Goal: Navigation & Orientation: Locate item on page

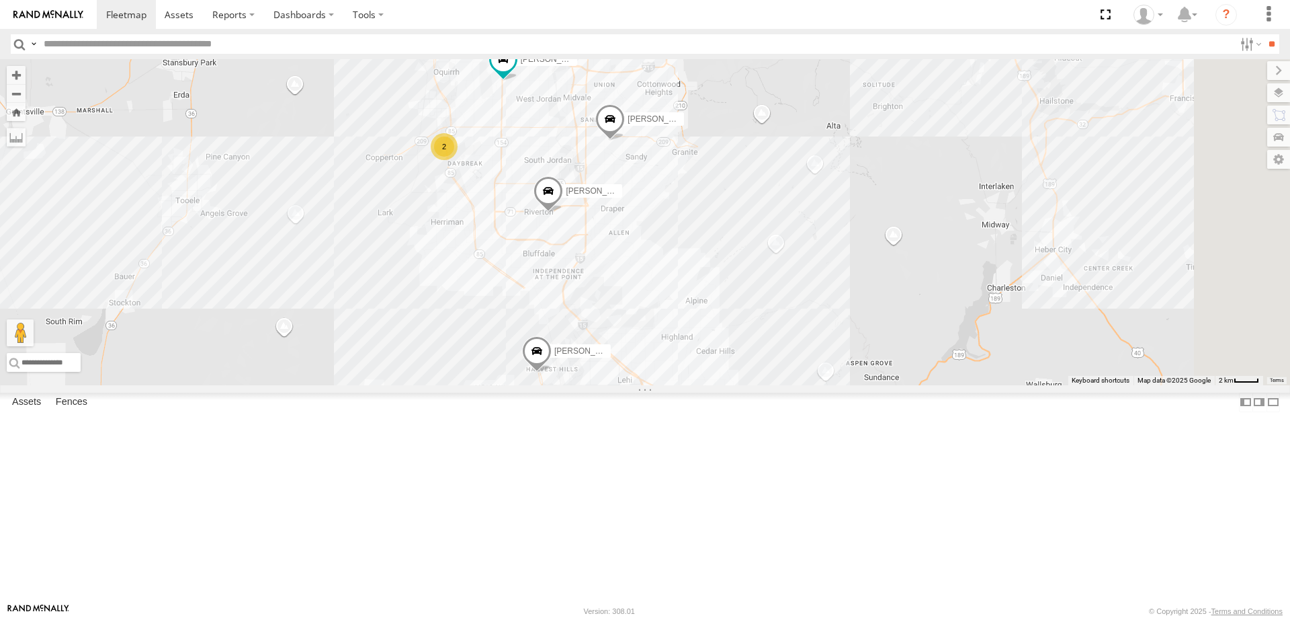
drag, startPoint x: 819, startPoint y: 389, endPoint x: 690, endPoint y: 329, distance: 142.8
click at [690, 329] on div "2 [PERSON_NAME] 2020 F350 GT2 [PERSON_NAME] 2017 E350 GT1 [PERSON_NAME] -2023 F…" at bounding box center [645, 222] width 1290 height 326
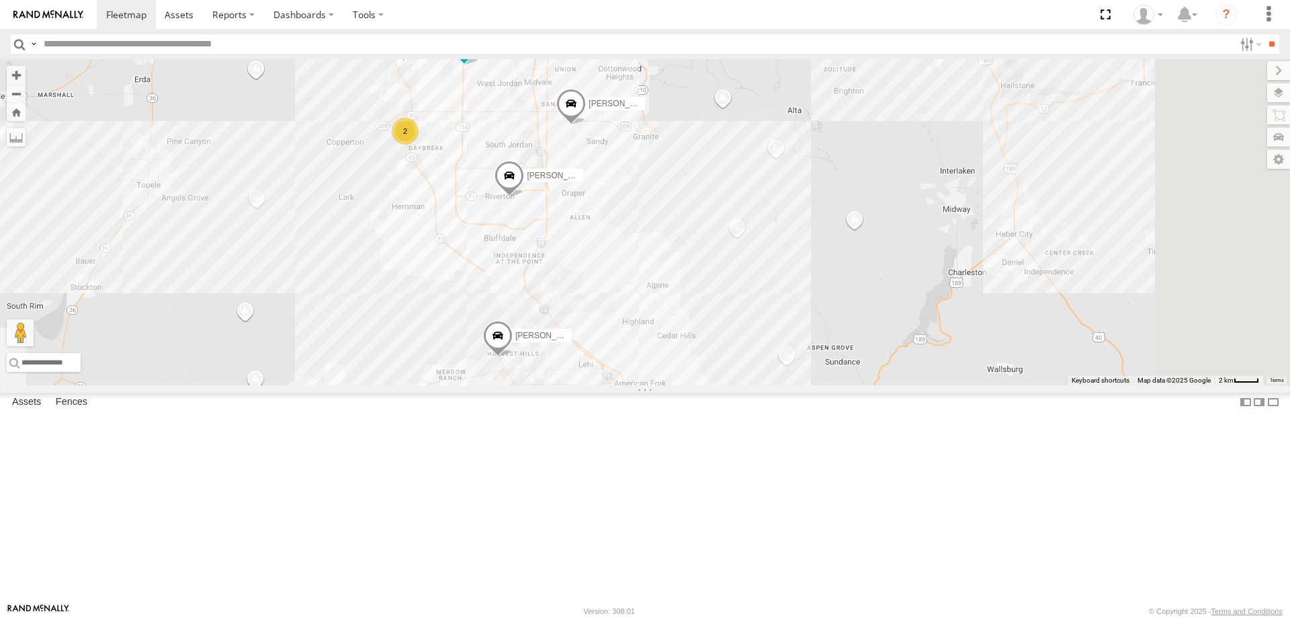
drag, startPoint x: 699, startPoint y: 343, endPoint x: 673, endPoint y: 348, distance: 26.8
click at [673, 348] on div "2 [PERSON_NAME] 2020 F350 GT2 [PERSON_NAME] 2017 E350 GT1 [PERSON_NAME] -2023 F…" at bounding box center [645, 222] width 1290 height 326
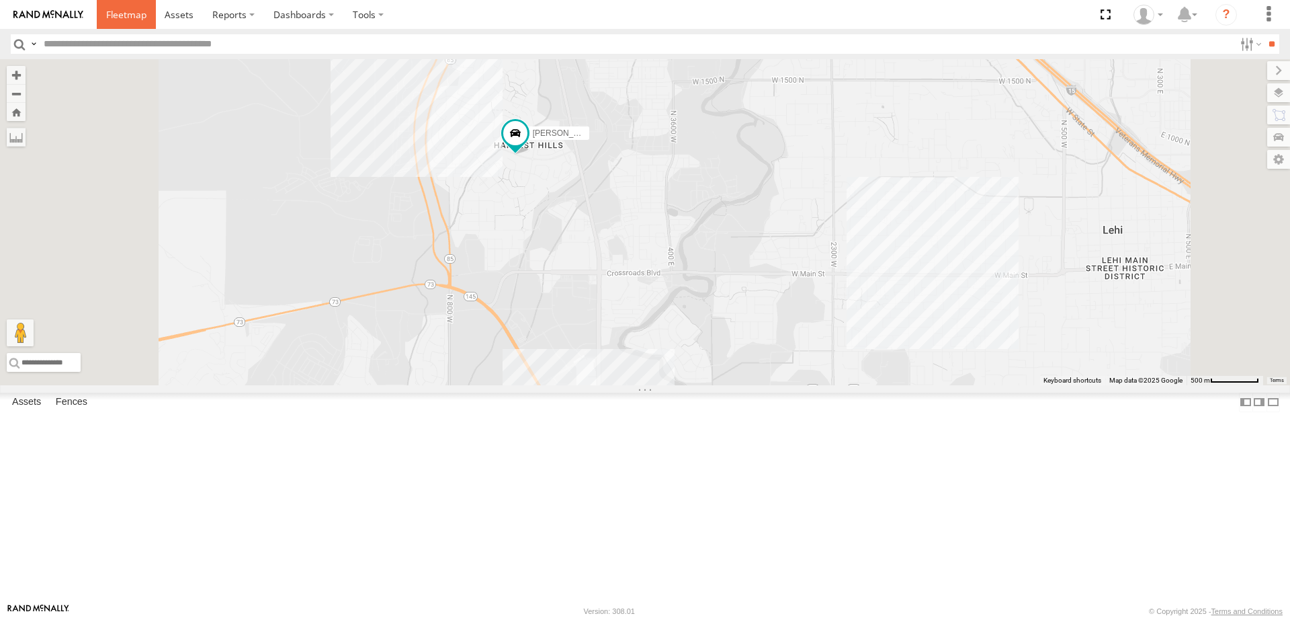
click at [124, 12] on span at bounding box center [126, 14] width 40 height 13
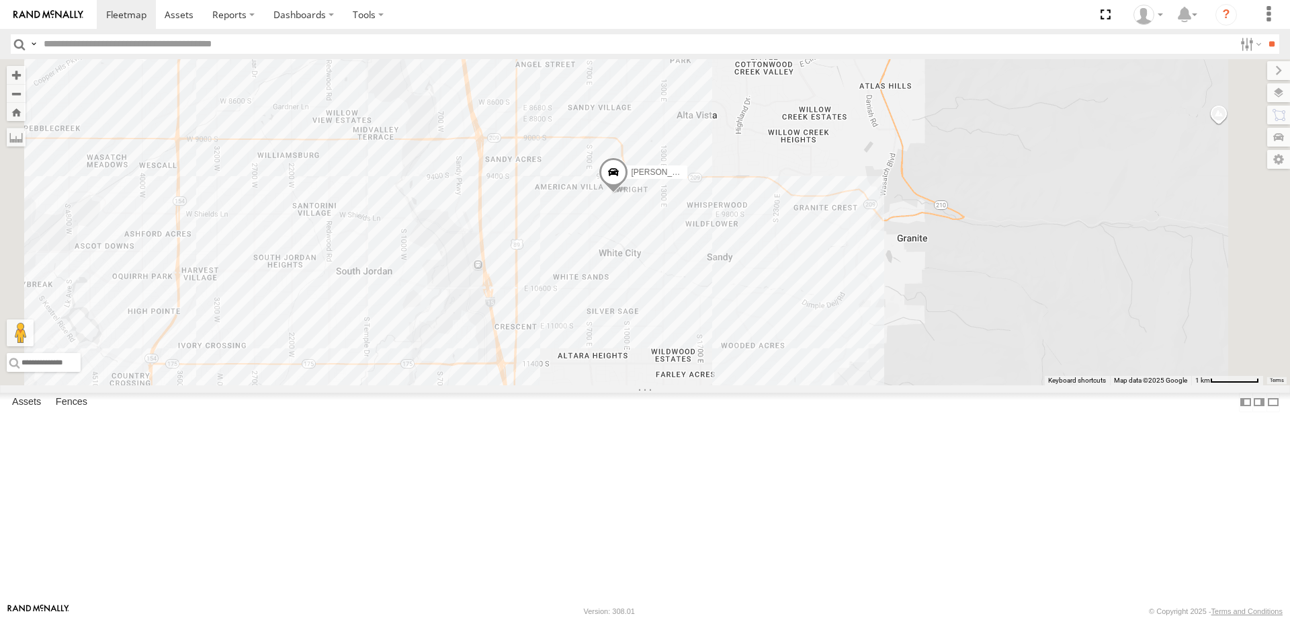
click at [757, 176] on span "[PERSON_NAME] 2017 E350 GT1" at bounding box center [694, 171] width 126 height 9
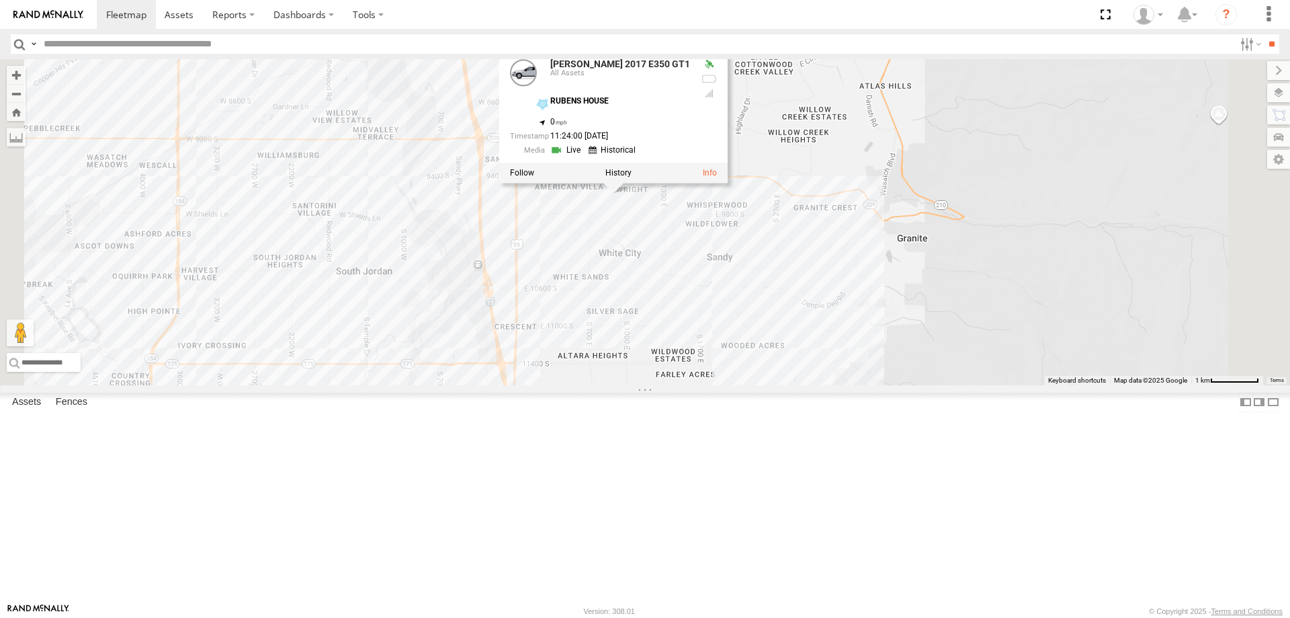
click at [935, 367] on div "[PERSON_NAME] 2017 E350 GT1 [PERSON_NAME]- 2022 F150 [PERSON_NAME] -2017 F150 D…" at bounding box center [645, 222] width 1290 height 326
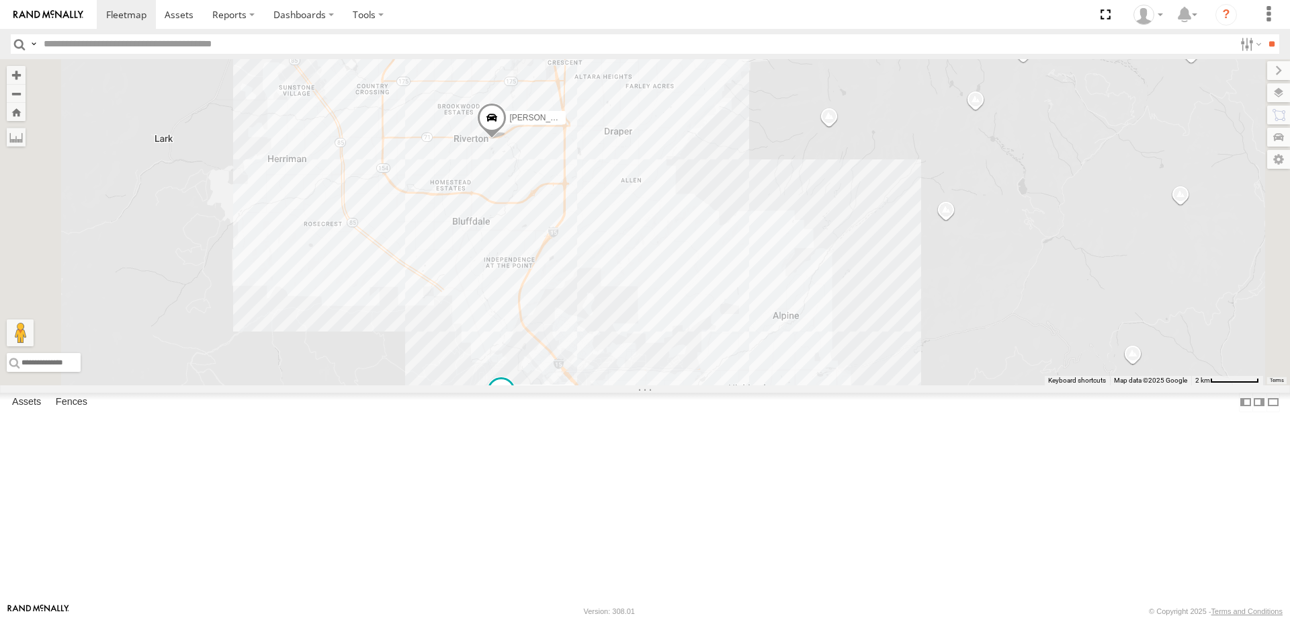
drag, startPoint x: 707, startPoint y: 507, endPoint x: 714, endPoint y: 411, distance: 96.4
click at [714, 385] on div "[PERSON_NAME] 2017 E350 GT1 [PERSON_NAME]- 2022 F150 JARED -2017 F150 DEX 2008 …" at bounding box center [645, 222] width 1290 height 326
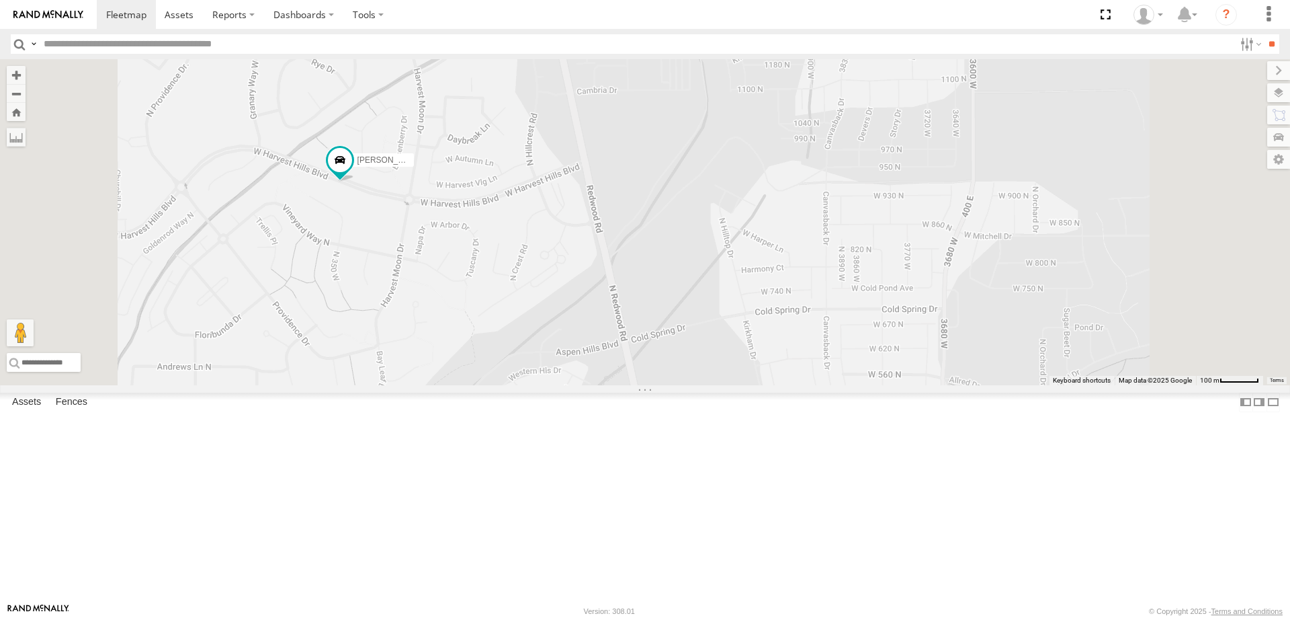
click at [523, 298] on div "[PERSON_NAME] 2017 E350 GT1 [PERSON_NAME]- 2022 F150 JARED -2017 F150 DEX 2008 …" at bounding box center [645, 222] width 1290 height 326
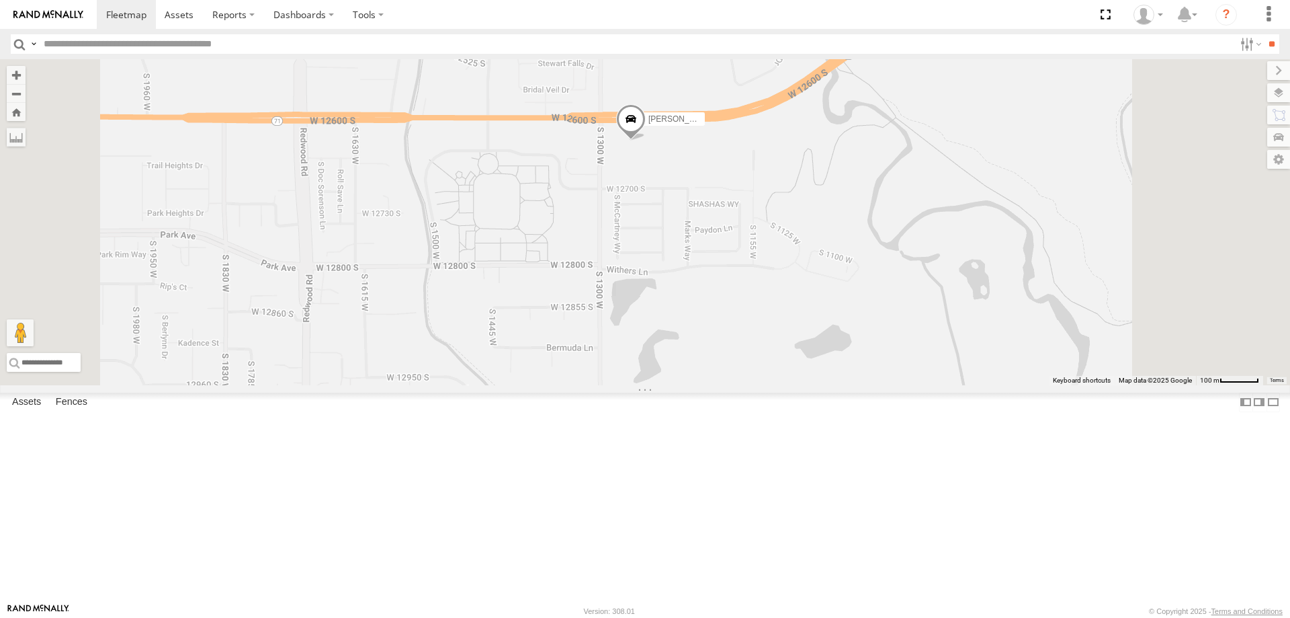
click at [646, 140] on span at bounding box center [631, 122] width 30 height 36
click at [1274, 91] on label at bounding box center [1265, 92] width 49 height 19
click at [0, 0] on span "Basemaps" at bounding box center [0, 0] width 0 height 0
click at [0, 0] on span "Satellite + Roadmap" at bounding box center [0, 0] width 0 height 0
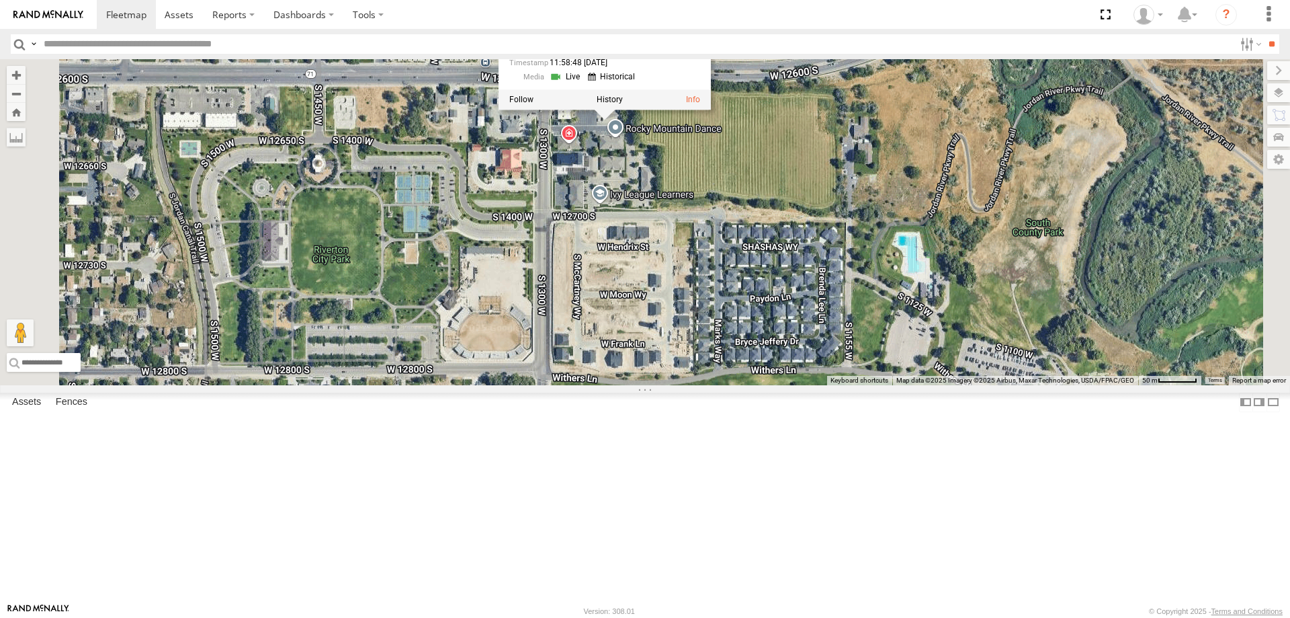
click at [811, 353] on div "[PERSON_NAME] 2017 E350 GT1 [PERSON_NAME]- 2022 F150 JARED -2017 F150 DEX 2008 …" at bounding box center [645, 222] width 1290 height 326
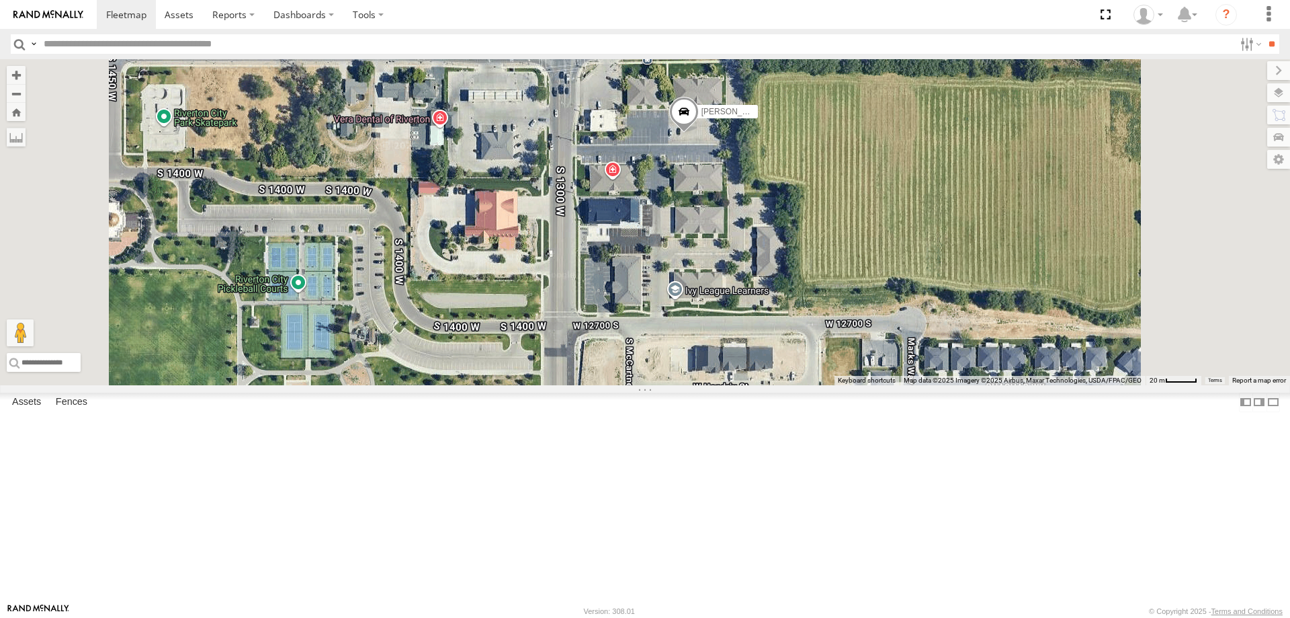
click at [782, 279] on div "[PERSON_NAME] 2017 E350 GT1 [PERSON_NAME]- 2022 F150 JARED -2017 F150 DEX 2008 …" at bounding box center [645, 222] width 1290 height 326
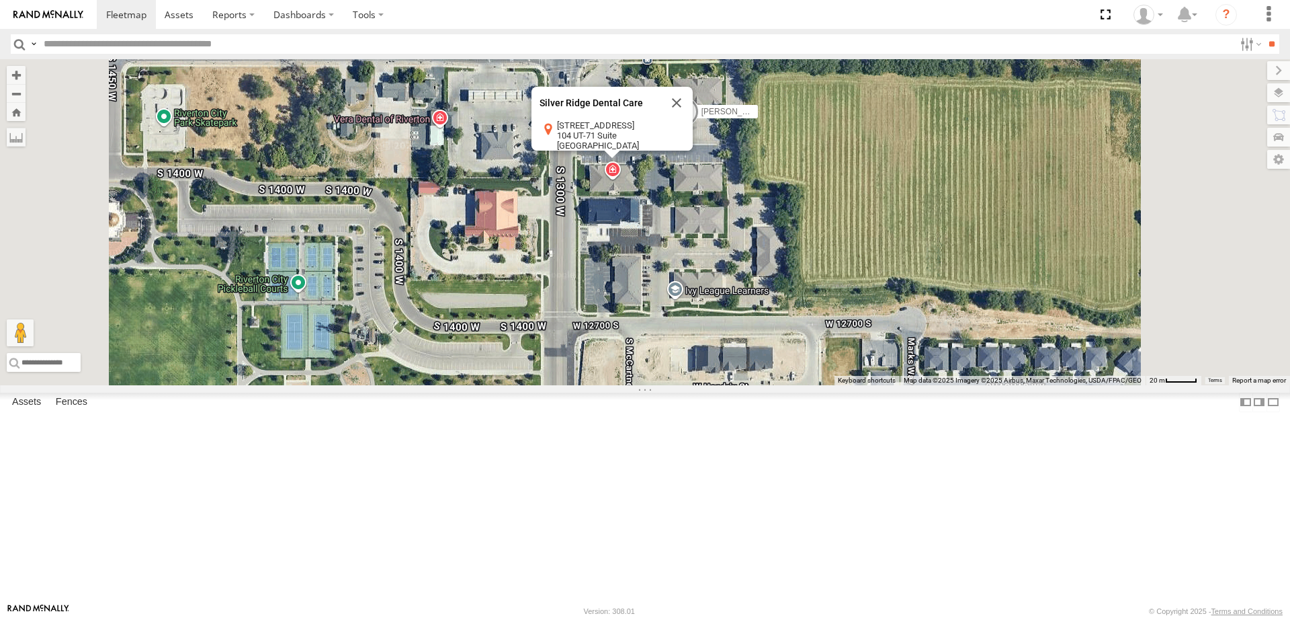
click at [780, 298] on div "[PERSON_NAME] 2017 E350 GT1 [PERSON_NAME]- 2022 F150 JARED -2017 F150 DEX 2008 …" at bounding box center [645, 222] width 1290 height 326
click at [806, 300] on div "[PERSON_NAME] 2017 E350 GT1 [PERSON_NAME]- 2022 F150 JARED -2017 F150 DEX 2008 …" at bounding box center [645, 222] width 1290 height 326
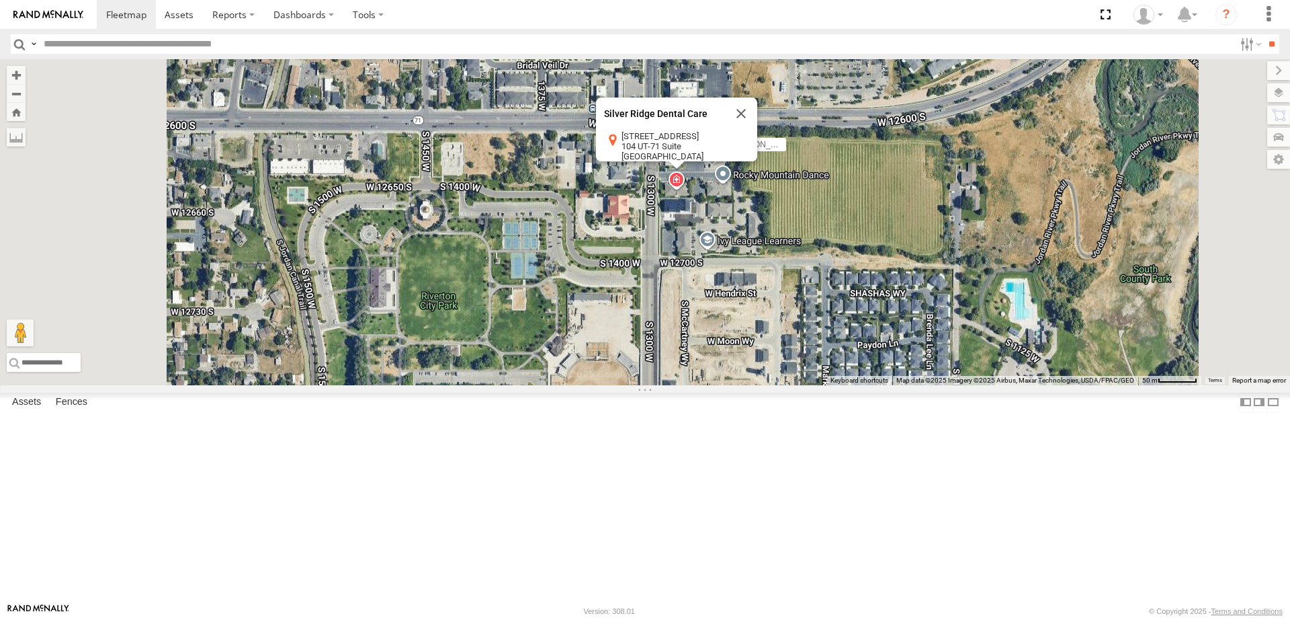
click at [961, 316] on div "[PERSON_NAME] 2017 E350 GT1 [PERSON_NAME]- 2022 F150 JARED -2017 F150 DEX 2008 …" at bounding box center [645, 222] width 1290 height 326
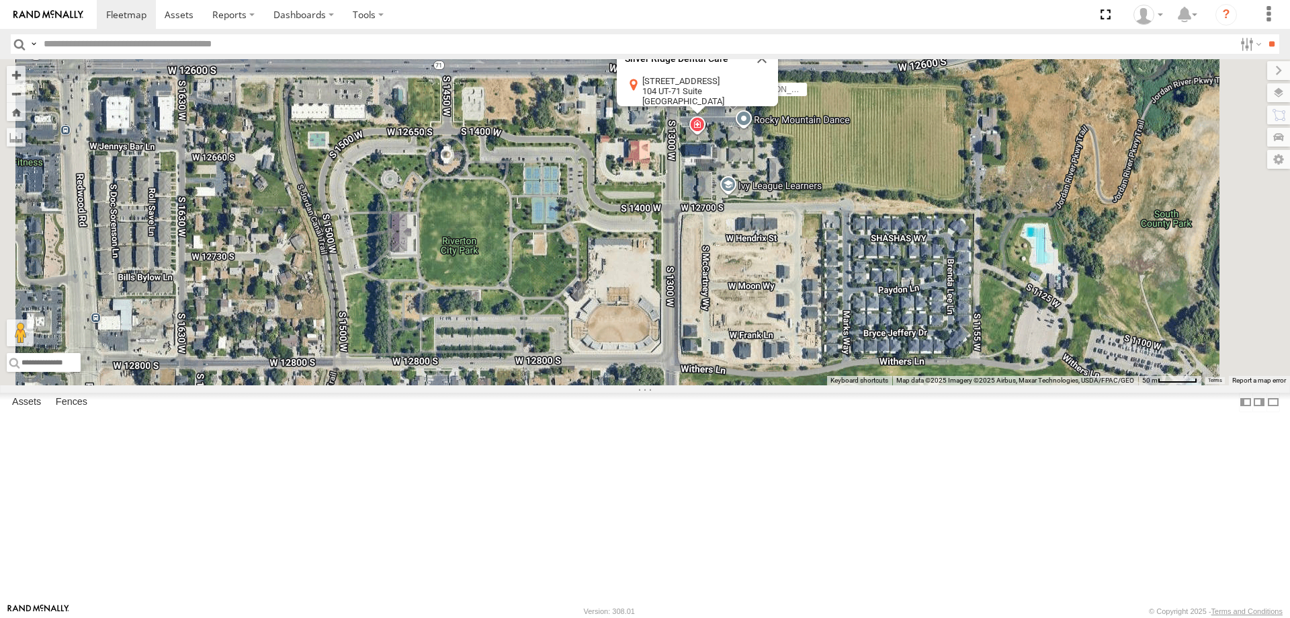
click at [940, 329] on div "[PERSON_NAME] 2017 E350 GT1 [PERSON_NAME]- 2022 F150 JARED -2017 F150 DEX 2008 …" at bounding box center [645, 222] width 1290 height 326
click at [839, 284] on div "[PERSON_NAME] 2017 E350 GT1 [PERSON_NAME]- 2022 F150 JARED -2017 F150 DEX 2008 …" at bounding box center [645, 222] width 1290 height 326
click at [816, 281] on div "[PERSON_NAME] 2017 E350 GT1 [PERSON_NAME]- 2022 F150 JARED -2017 F150 DEX 2008 …" at bounding box center [645, 222] width 1290 height 326
click at [734, 177] on div "[PERSON_NAME] 2017 E350 GT1 [PERSON_NAME]- 2022 F150 JARED -2017 F150 DEX 2008 …" at bounding box center [645, 222] width 1290 height 326
click at [778, 75] on button "Close" at bounding box center [762, 58] width 32 height 32
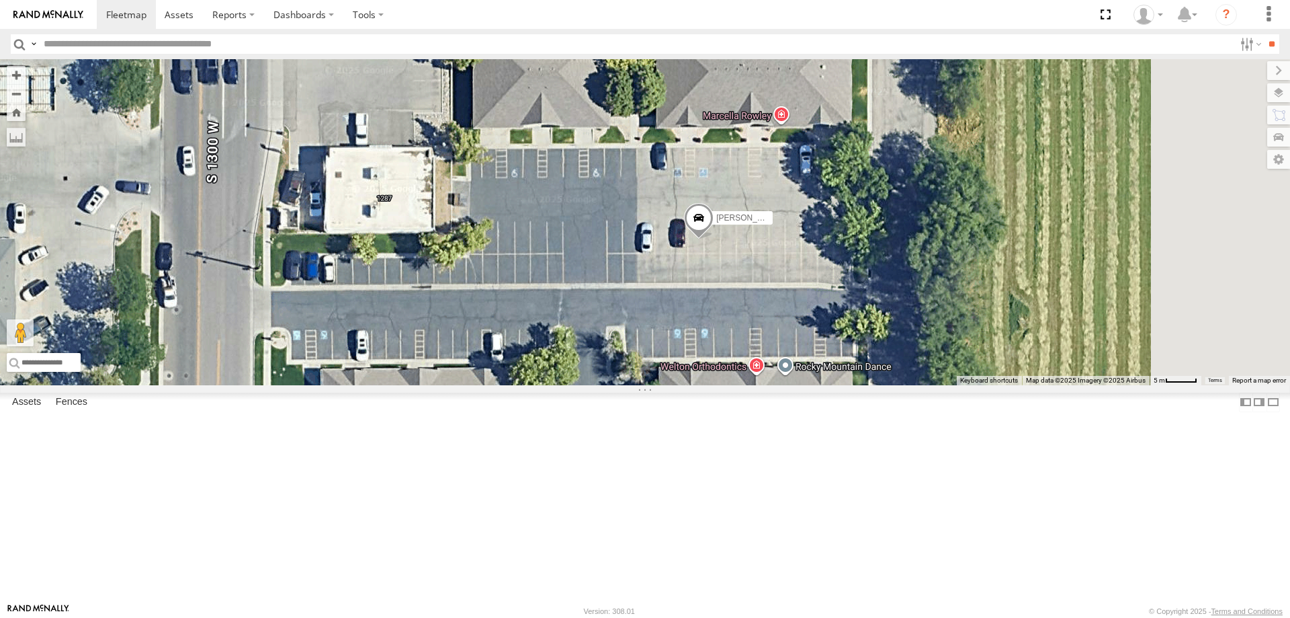
drag, startPoint x: 944, startPoint y: 236, endPoint x: 743, endPoint y: 338, distance: 225.4
click at [743, 338] on div "[PERSON_NAME] 2017 E350 GT1 [PERSON_NAME]- 2022 F150 JARED -2017 F150 DEX 2008 …" at bounding box center [645, 222] width 1290 height 326
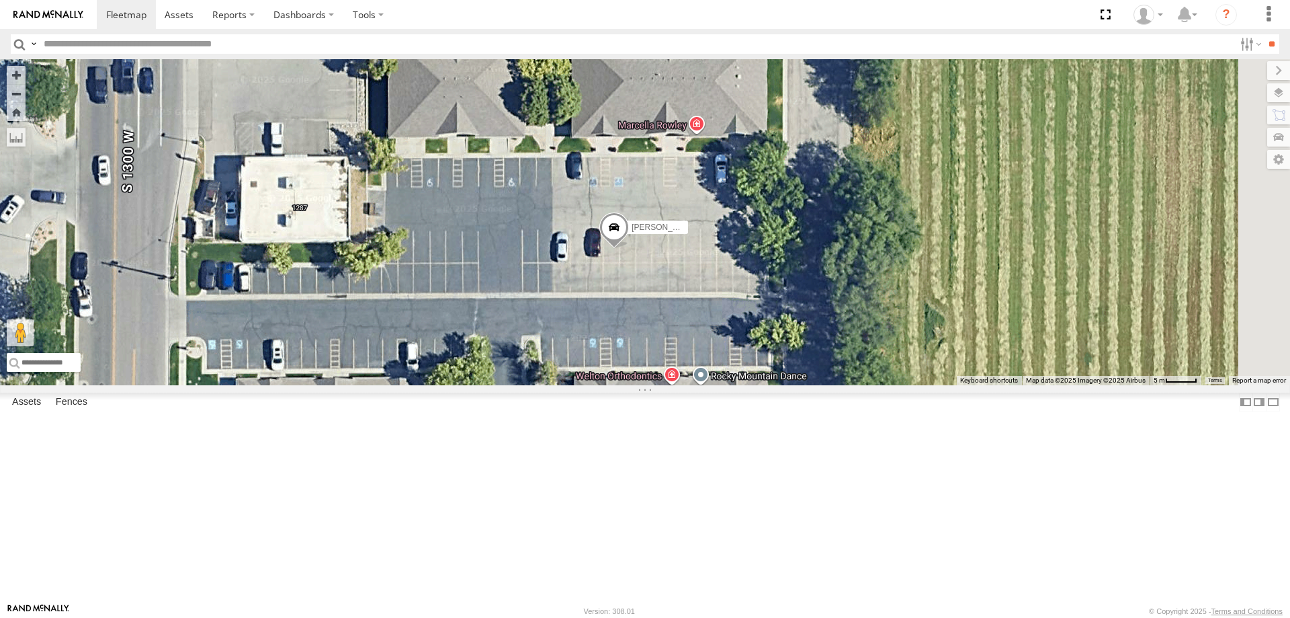
drag, startPoint x: 800, startPoint y: 304, endPoint x: 714, endPoint y: 311, distance: 85.7
click at [714, 311] on div "[PERSON_NAME] 2017 E350 GT1 [PERSON_NAME]- 2022 F150 JARED -2017 F150 DEX 2008 …" at bounding box center [645, 222] width 1290 height 326
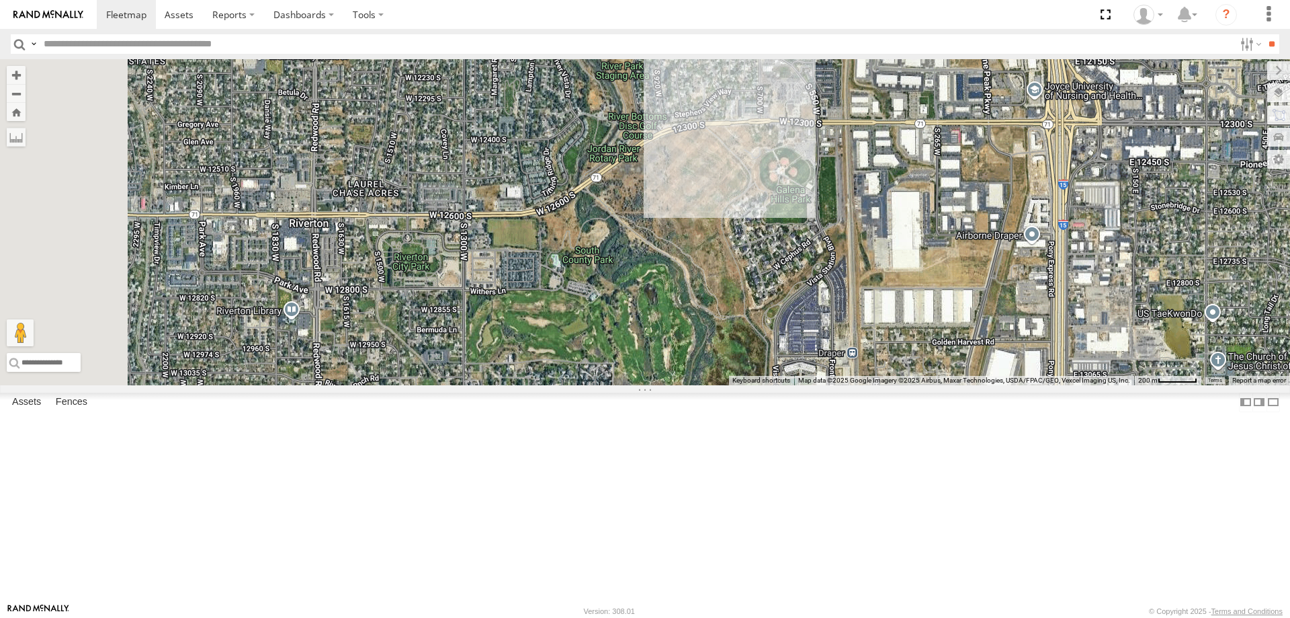
drag, startPoint x: 618, startPoint y: 324, endPoint x: 823, endPoint y: 350, distance: 206.0
click at [815, 356] on div at bounding box center [645, 222] width 1290 height 326
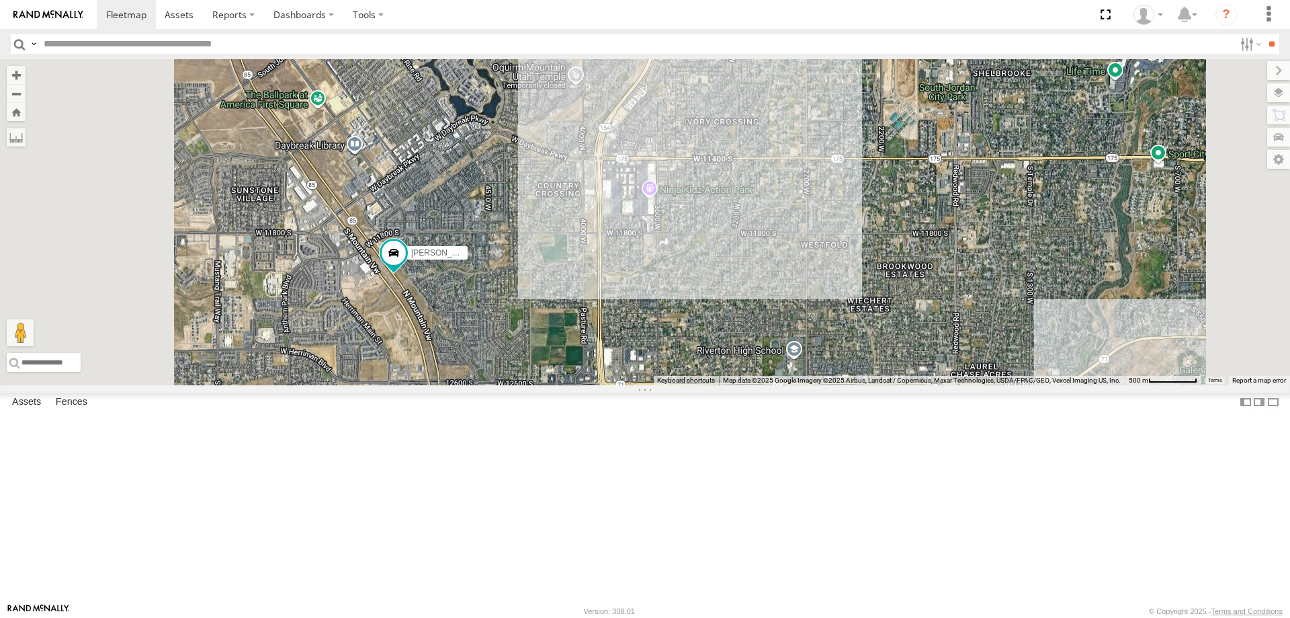
drag, startPoint x: 563, startPoint y: 365, endPoint x: 610, endPoint y: 414, distance: 68.0
click at [610, 385] on div "[PERSON_NAME] 2017 E350 GT1 [PERSON_NAME] -2017 F150" at bounding box center [645, 222] width 1290 height 326
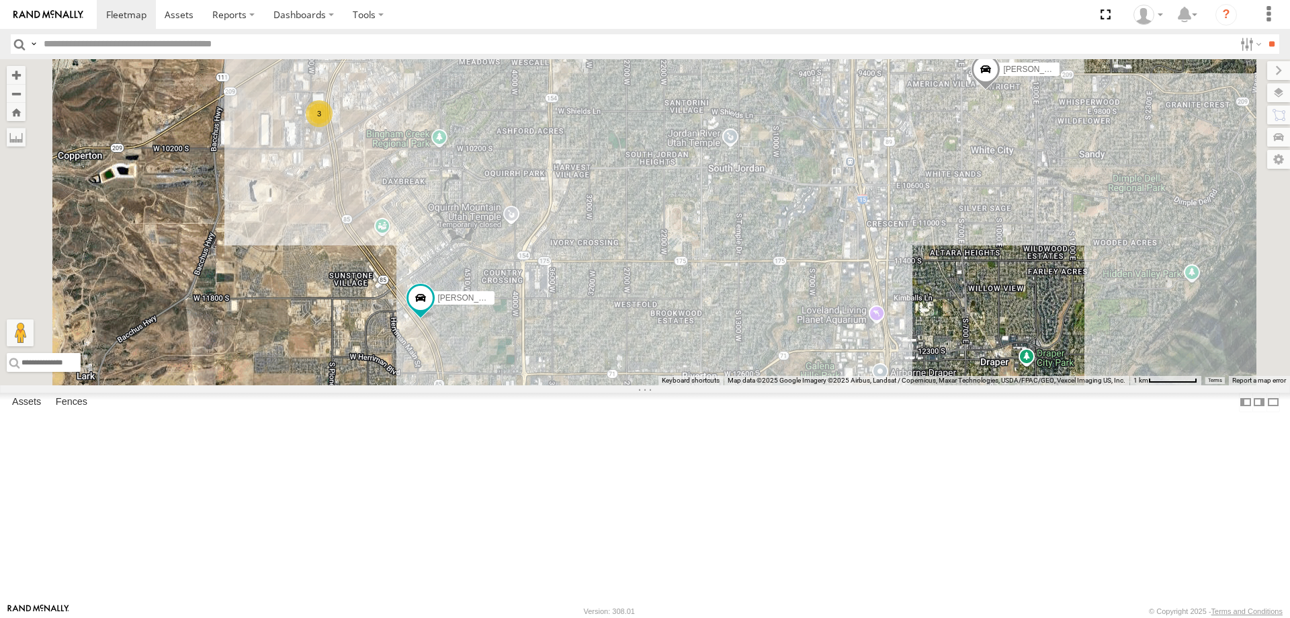
drag, startPoint x: 542, startPoint y: 274, endPoint x: 564, endPoint y: 366, distance: 95.2
click at [564, 366] on div "[PERSON_NAME] 2017 E350 GT1 [PERSON_NAME] -2017 F150 3 [PERSON_NAME] -2023 F150" at bounding box center [645, 222] width 1290 height 326
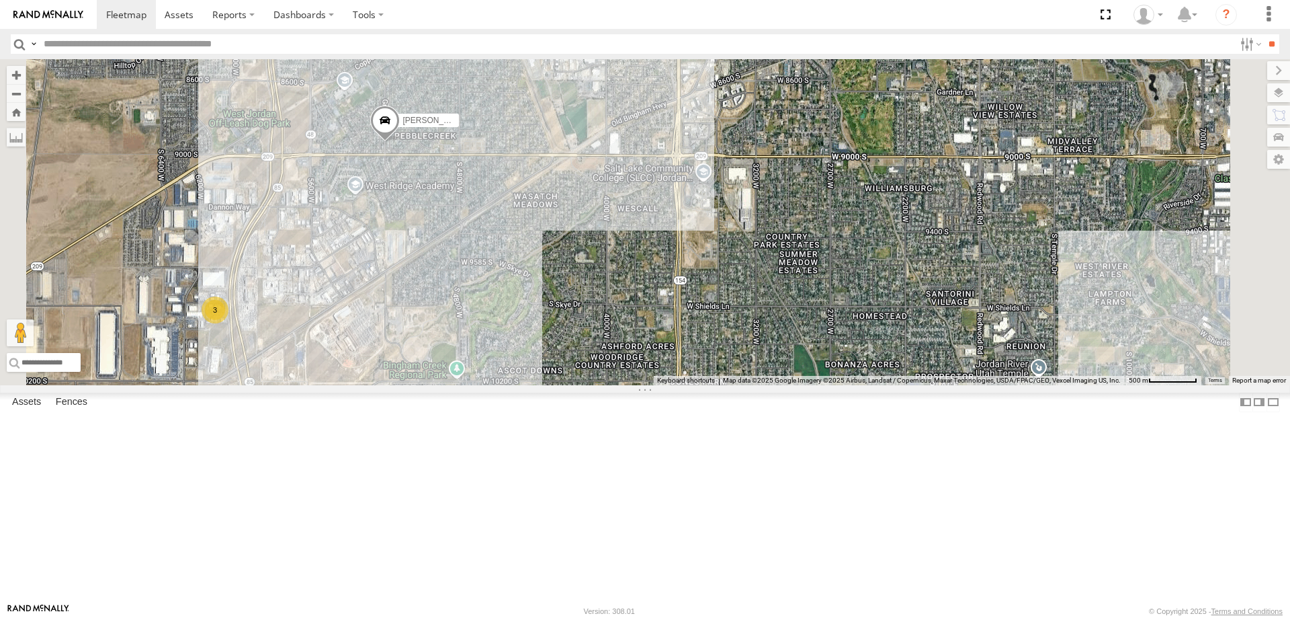
drag, startPoint x: 638, startPoint y: 470, endPoint x: 606, endPoint y: 444, distance: 41.6
click at [606, 385] on div "[PERSON_NAME] 2017 E350 GT1 [PERSON_NAME] -2017 F150 [PERSON_NAME] -2023 F150 3" at bounding box center [645, 222] width 1290 height 326
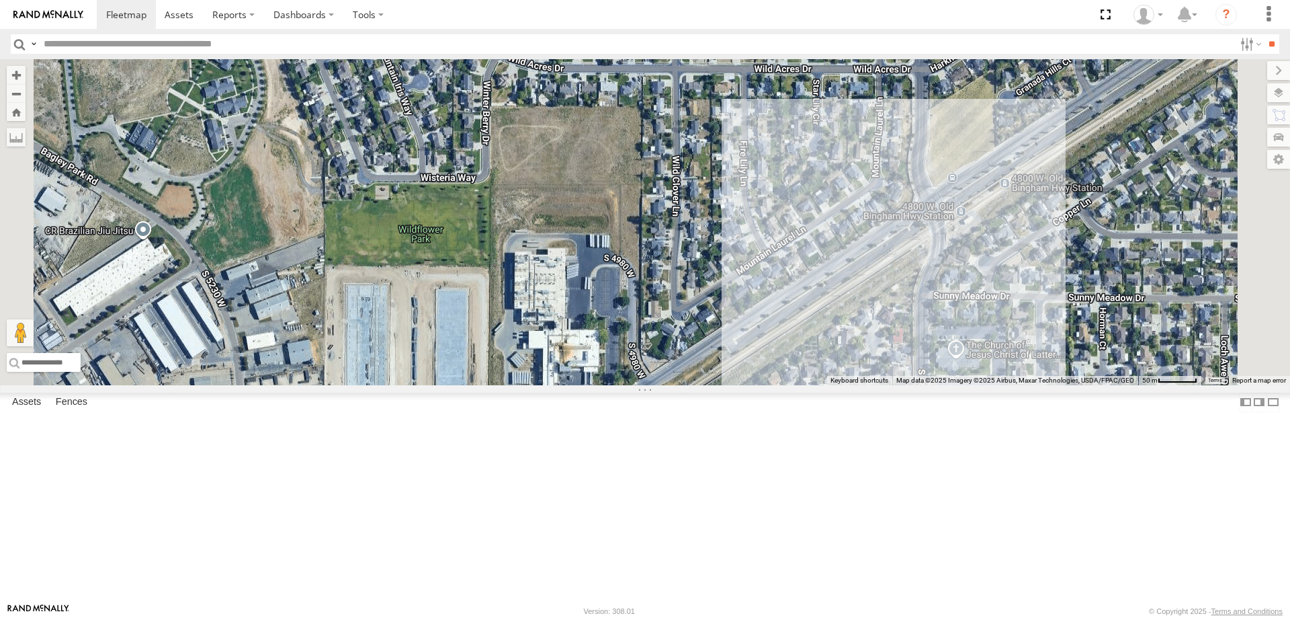
drag, startPoint x: 574, startPoint y: 346, endPoint x: 625, endPoint y: 419, distance: 88.7
click at [628, 385] on div "[PERSON_NAME] 2017 E350 GT1 [PERSON_NAME] -2017 F150 [PERSON_NAME] -2023 F150" at bounding box center [645, 222] width 1290 height 326
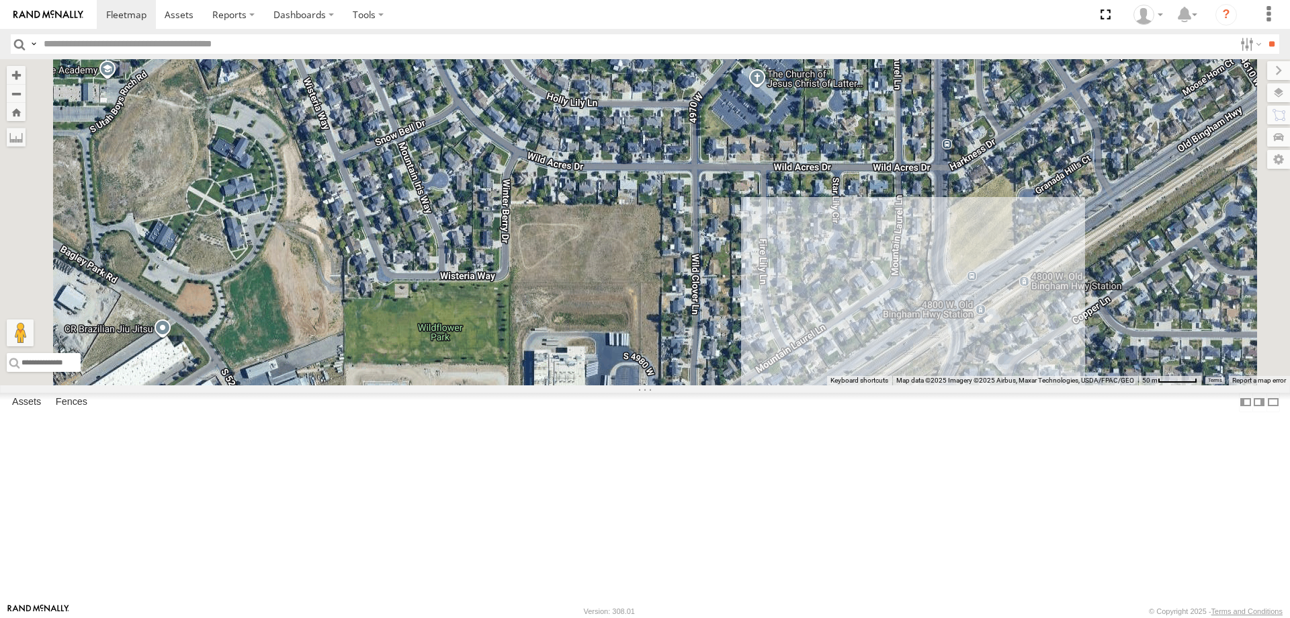
drag, startPoint x: 610, startPoint y: 349, endPoint x: 629, endPoint y: 498, distance: 149.7
click at [629, 385] on div "[PERSON_NAME] 2017 E350 GT1 [PERSON_NAME] -2017 F150 [PERSON_NAME] -2023 F150" at bounding box center [645, 222] width 1290 height 326
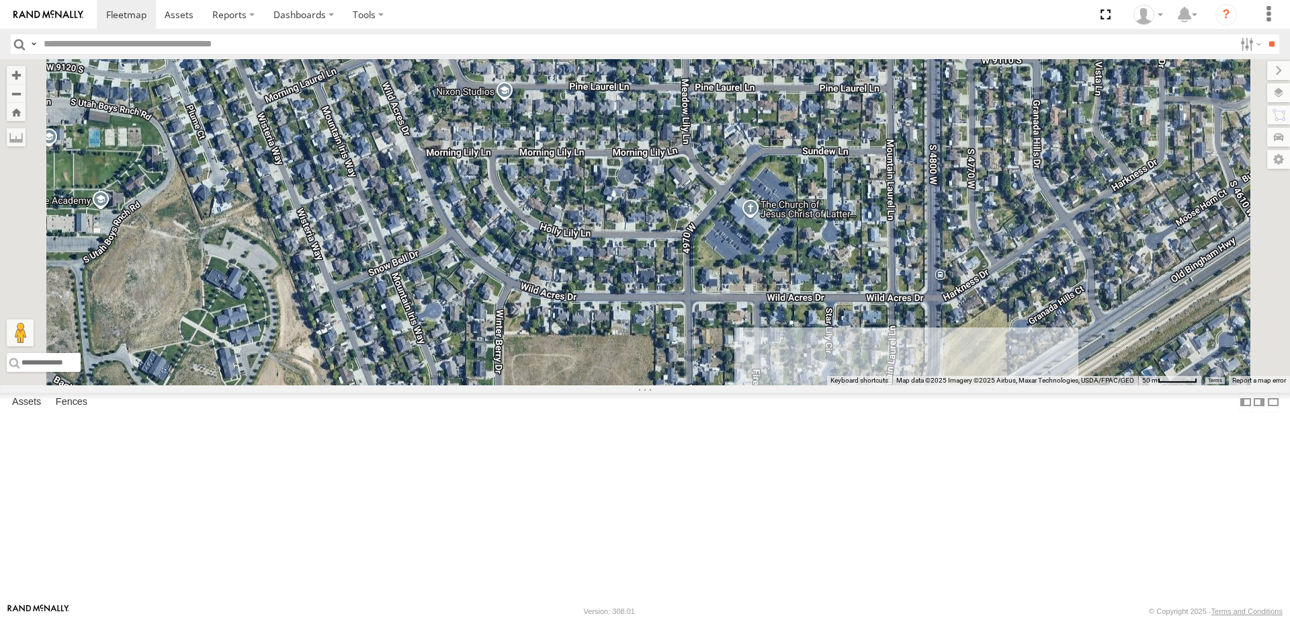
drag, startPoint x: 682, startPoint y: 411, endPoint x: 669, endPoint y: 476, distance: 67.2
click at [669, 385] on div "[PERSON_NAME] 2017 E350 GT1 [PERSON_NAME] -2017 F150 [PERSON_NAME] -2023 F150" at bounding box center [645, 222] width 1290 height 326
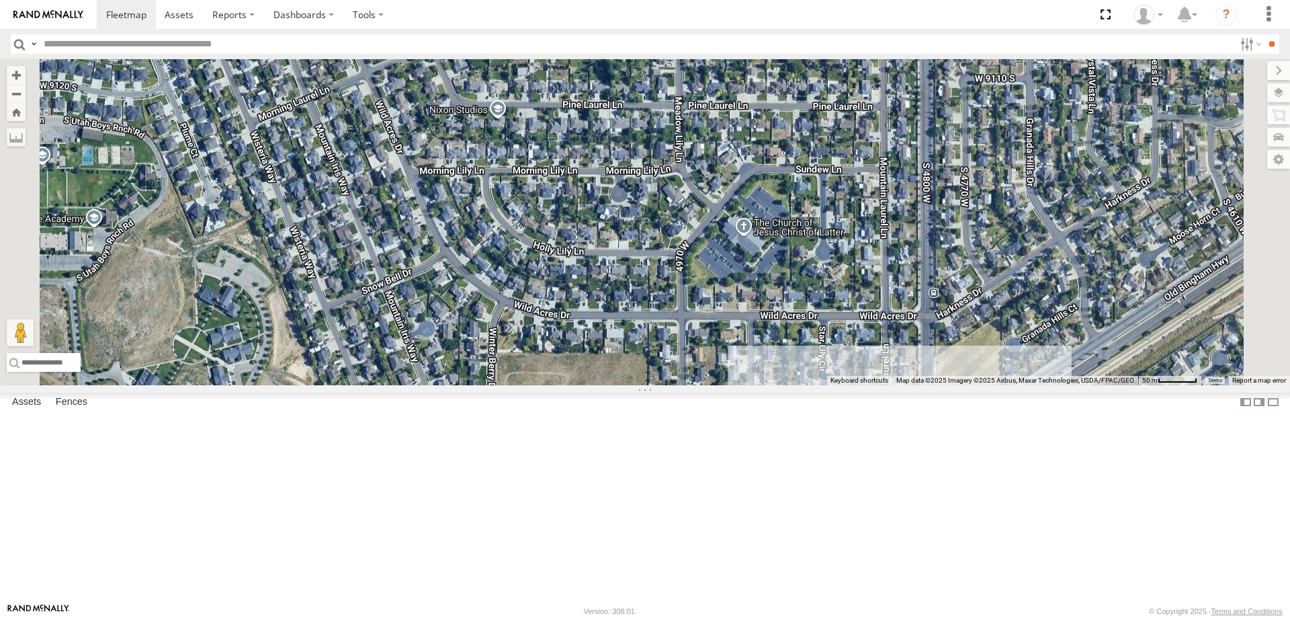
drag, startPoint x: 692, startPoint y: 378, endPoint x: 683, endPoint y: 396, distance: 19.5
click at [683, 385] on div "[PERSON_NAME] 2017 E350 GT1 [PERSON_NAME] -2017 F150 [PERSON_NAME] -2023 F150" at bounding box center [645, 222] width 1290 height 326
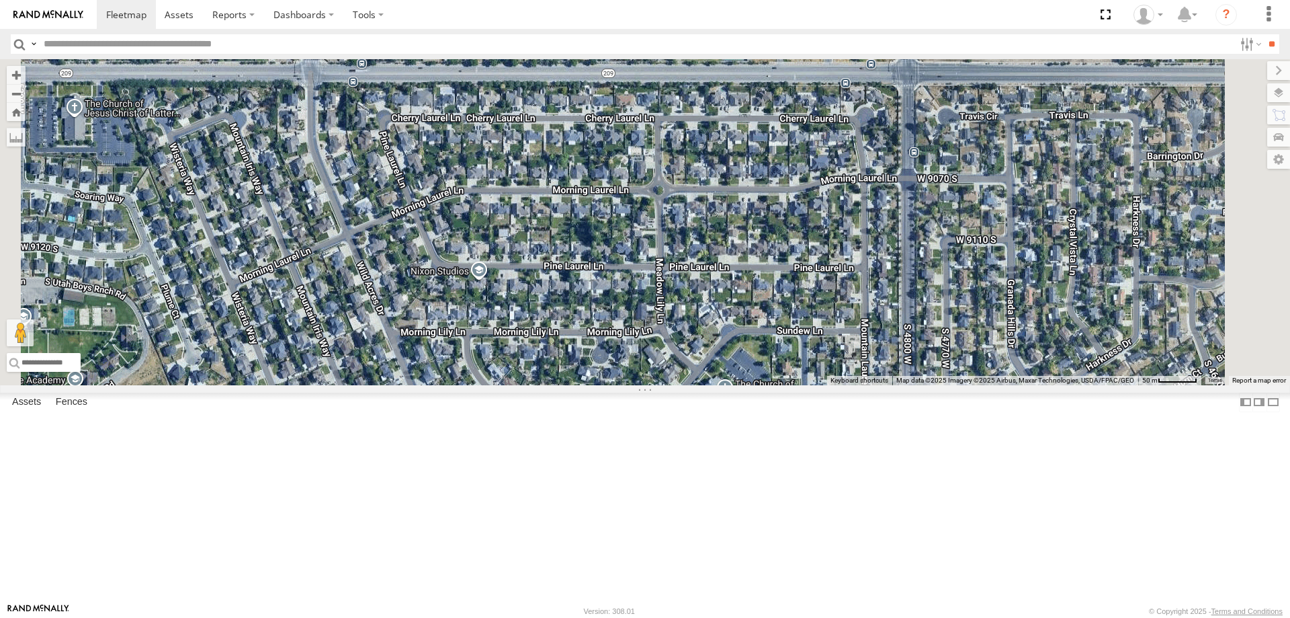
drag, startPoint x: 637, startPoint y: 243, endPoint x: 562, endPoint y: 361, distance: 140.2
click at [560, 368] on div "[PERSON_NAME] -2023 F150" at bounding box center [645, 222] width 1290 height 326
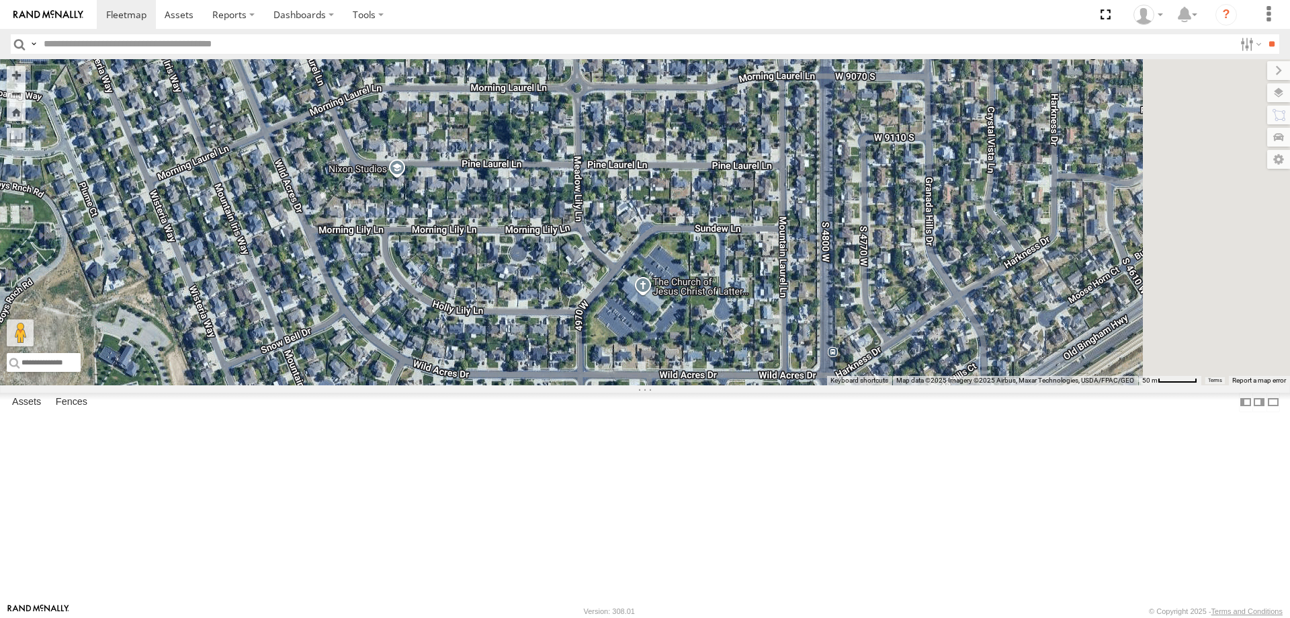
drag, startPoint x: 800, startPoint y: 355, endPoint x: 708, endPoint y: 235, distance: 151.1
click at [712, 239] on div "[PERSON_NAME] -2023 F150" at bounding box center [645, 222] width 1290 height 326
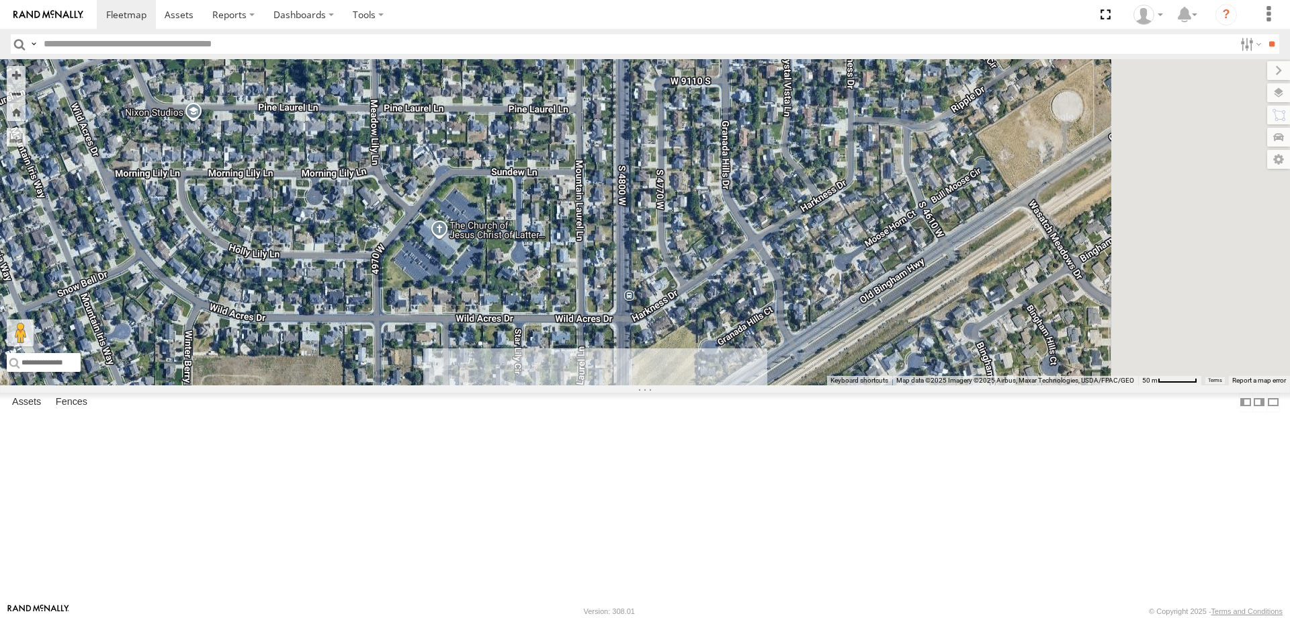
drag, startPoint x: 820, startPoint y: 323, endPoint x: 608, endPoint y: 282, distance: 215.5
click at [608, 282] on div "[PERSON_NAME] -2023 F150" at bounding box center [645, 222] width 1290 height 326
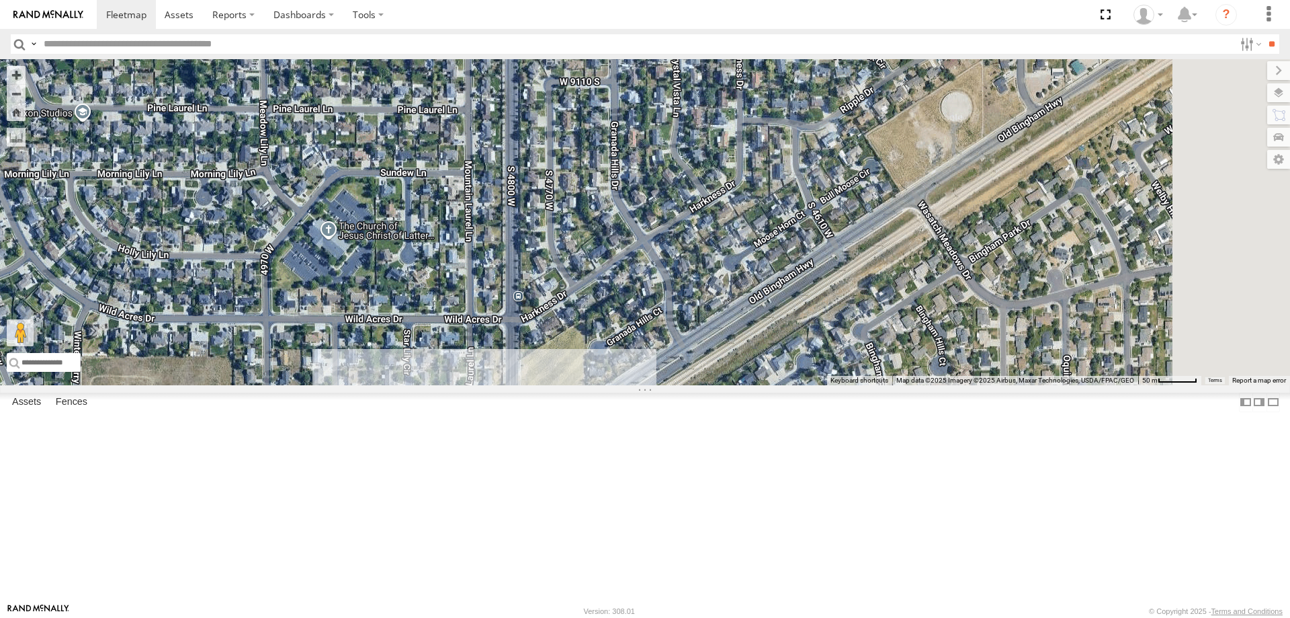
drag, startPoint x: 784, startPoint y: 267, endPoint x: 681, endPoint y: 265, distance: 102.8
click at [681, 265] on div "[PERSON_NAME] -2023 F150" at bounding box center [645, 222] width 1290 height 326
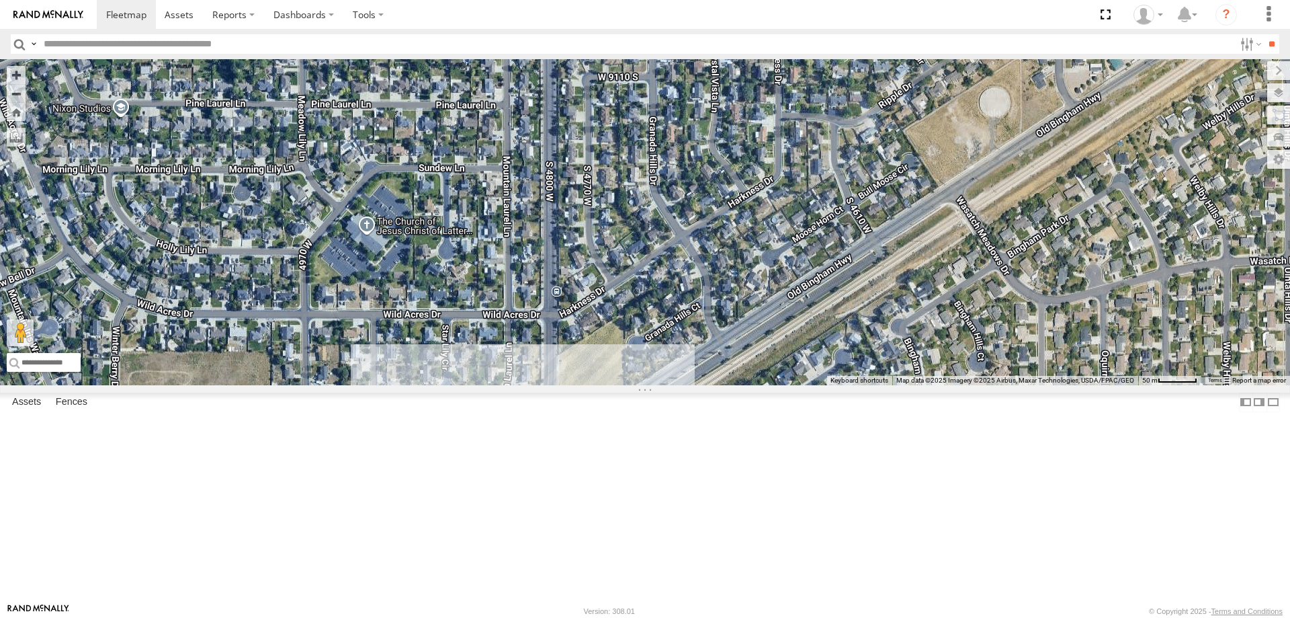
drag, startPoint x: 871, startPoint y: 265, endPoint x: 897, endPoint y: 259, distance: 26.2
click at [910, 260] on div "[PERSON_NAME] -2023 F150" at bounding box center [645, 222] width 1290 height 326
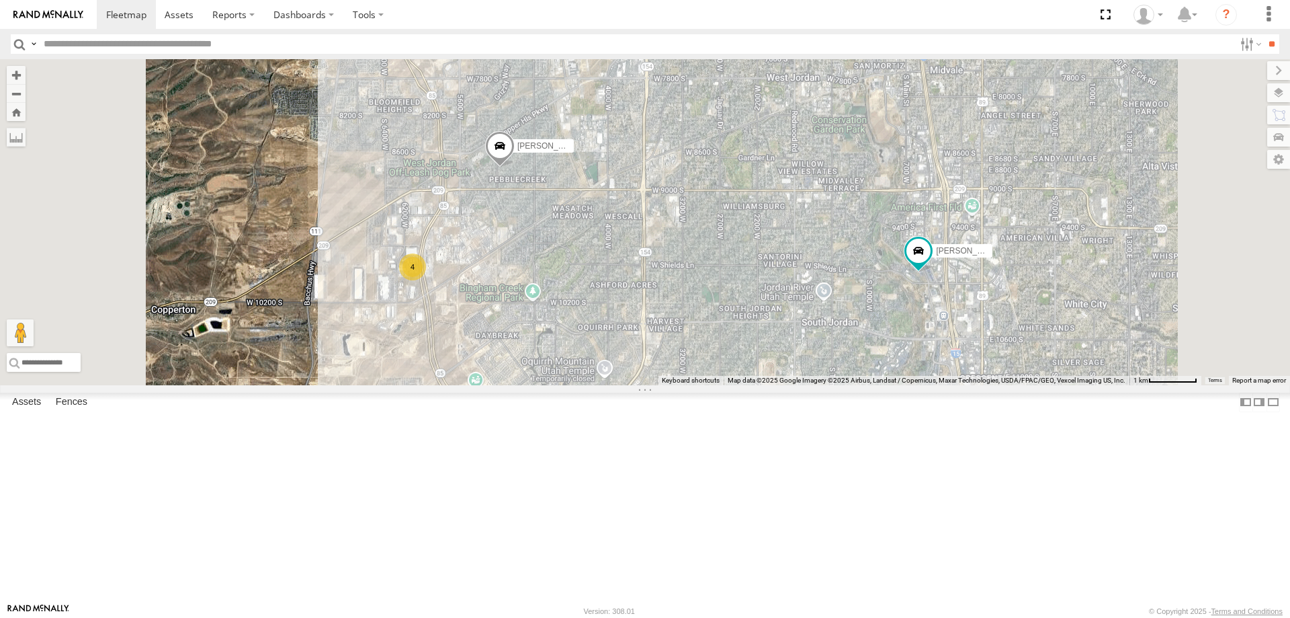
click at [0, 0] on span "Roadmap" at bounding box center [0, 0] width 0 height 0
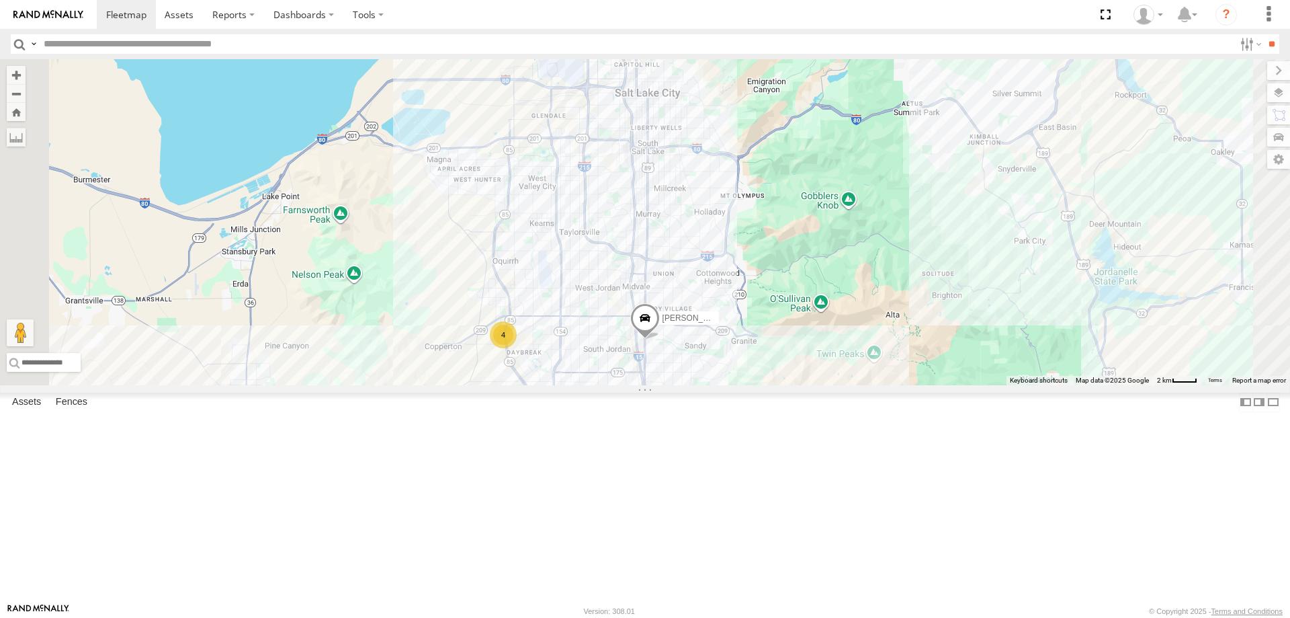
drag, startPoint x: 750, startPoint y: 482, endPoint x: 767, endPoint y: 344, distance: 138.8
click at [767, 347] on div "[PERSON_NAME] 2017 E350 GT1 [PERSON_NAME]- 2022 F150 4" at bounding box center [645, 222] width 1290 height 326
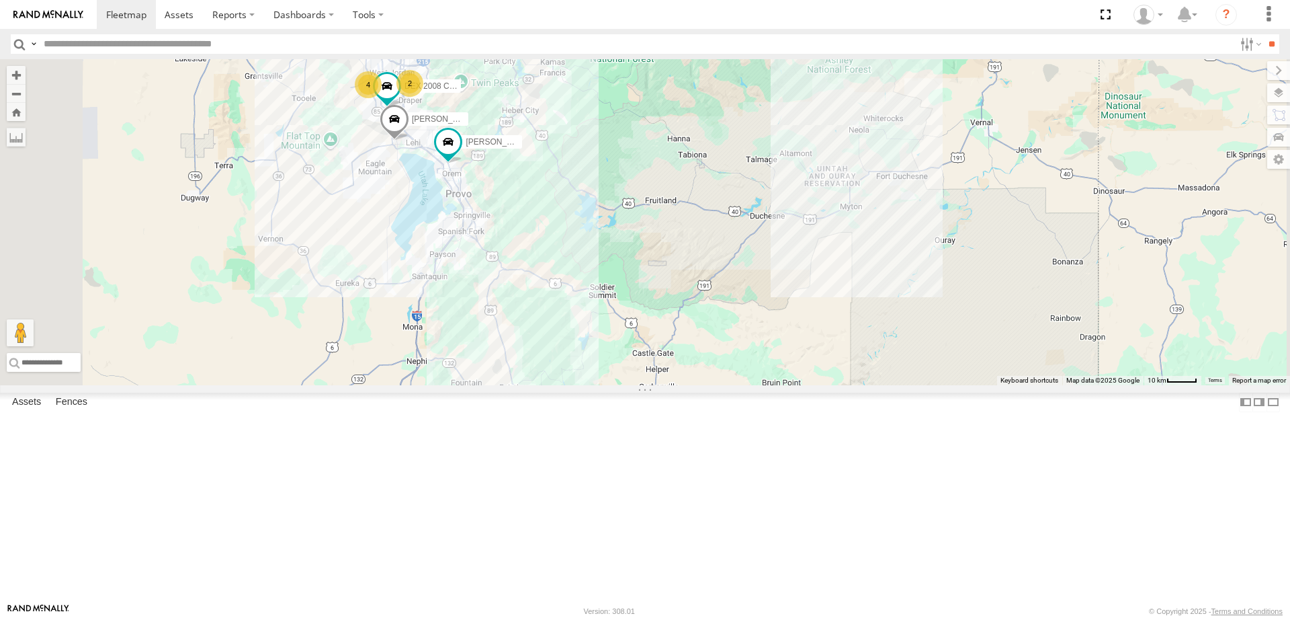
drag, startPoint x: 504, startPoint y: 118, endPoint x: 585, endPoint y: 241, distance: 147.4
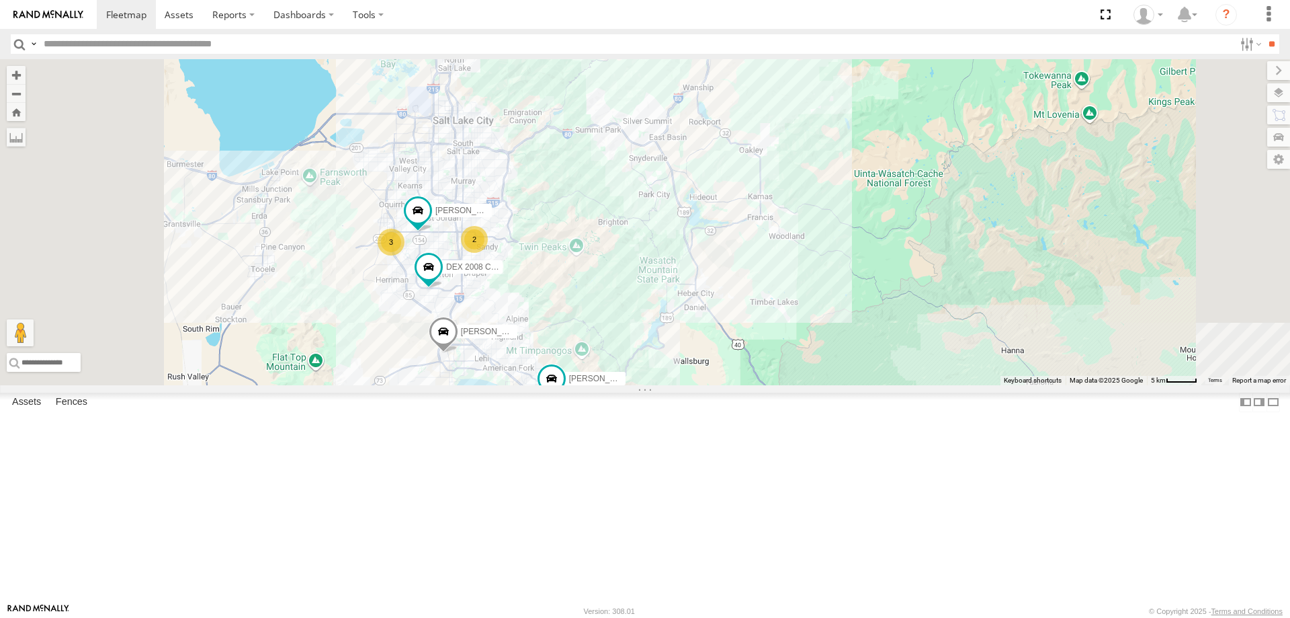
drag, startPoint x: 636, startPoint y: 193, endPoint x: 694, endPoint y: 339, distance: 156.9
click at [696, 349] on div "[PERSON_NAME] 2016 Chevy 3500 [PERSON_NAME] 2020 F350 GT2 DEX 2008 Chevy [PERSO…" at bounding box center [645, 222] width 1290 height 326
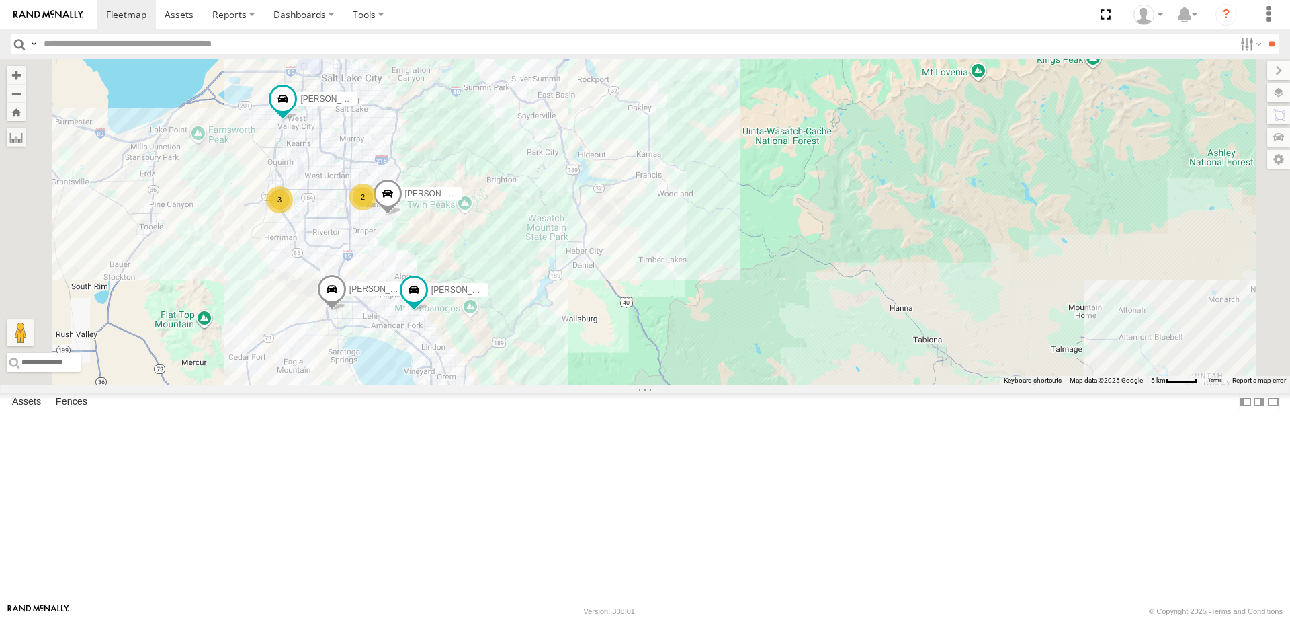
click at [0, 0] on div "DEX 2008 Chevy" at bounding box center [0, 0] width 0 height 0
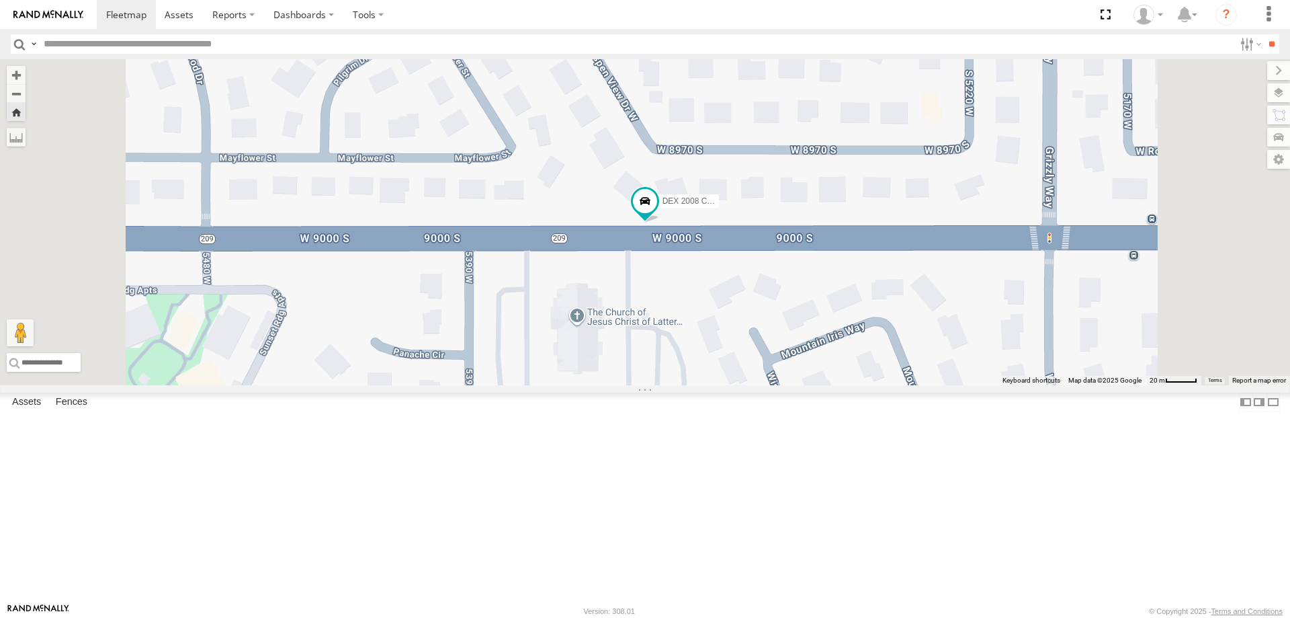
click at [724, 385] on div "DEX 2008 Chevy" at bounding box center [645, 222] width 1290 height 326
